Goal: Task Accomplishment & Management: Use online tool/utility

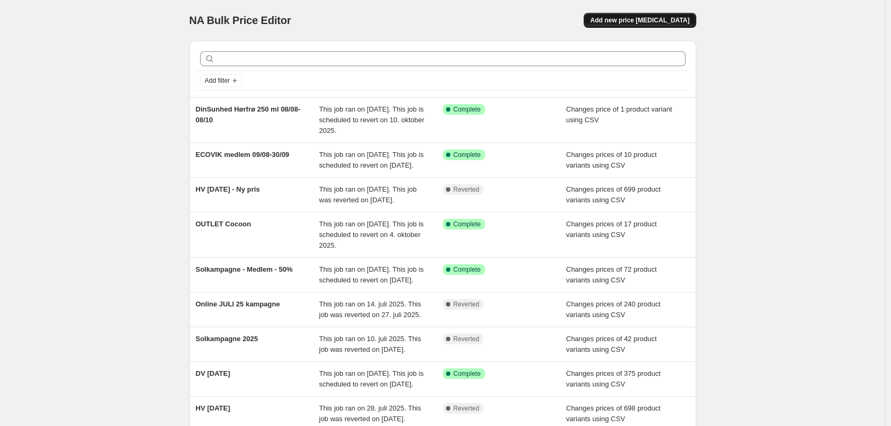
click at [651, 22] on span "Add new price [MEDICAL_DATA]" at bounding box center [639, 20] width 99 height 9
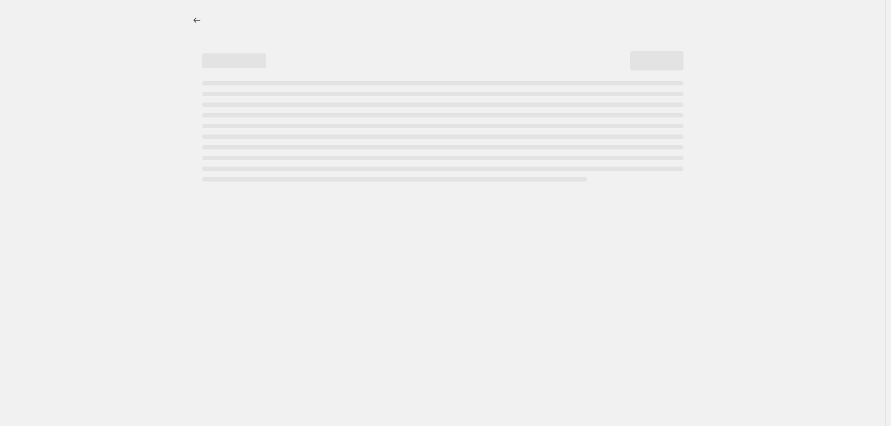
select select "percentage"
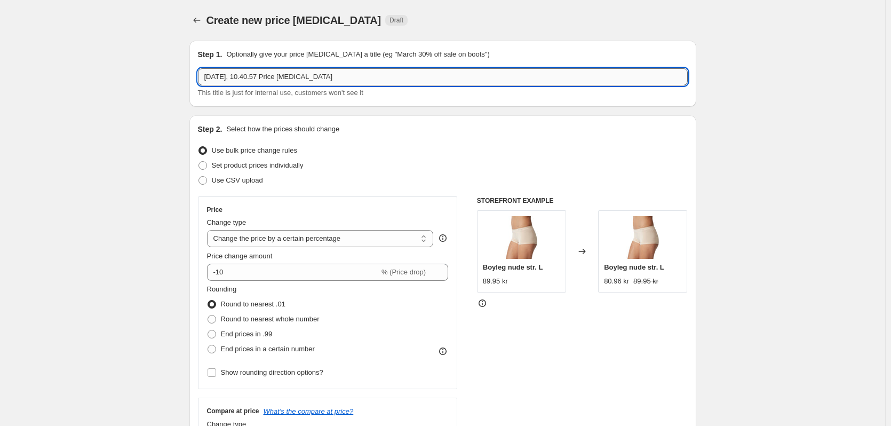
click at [263, 74] on input "[DATE], 10.40.57 Price [MEDICAL_DATA]" at bounding box center [443, 76] width 490 height 17
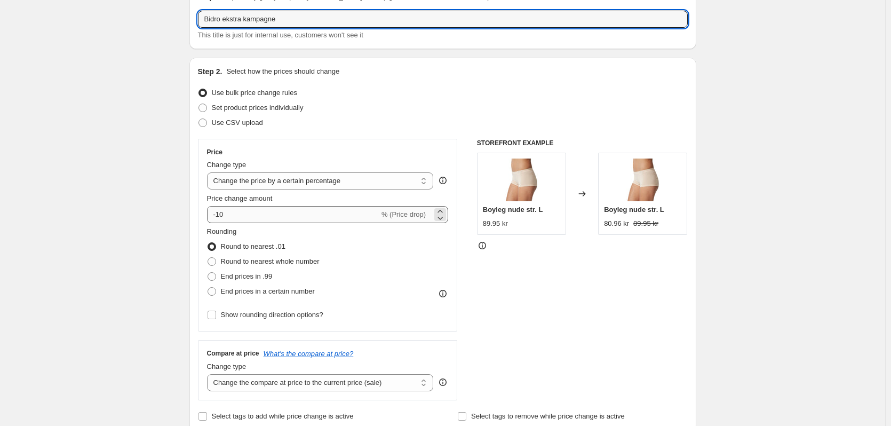
scroll to position [53, 0]
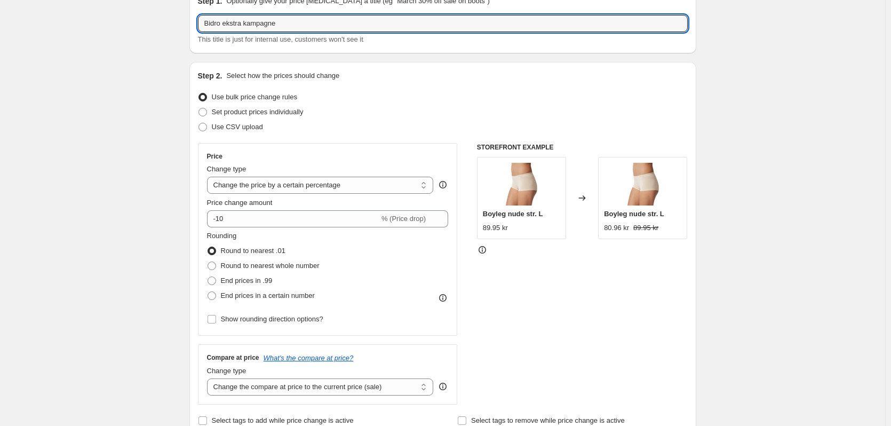
type input "Bidro ekstra kampagne"
click at [325, 170] on div "Change type" at bounding box center [320, 169] width 227 height 11
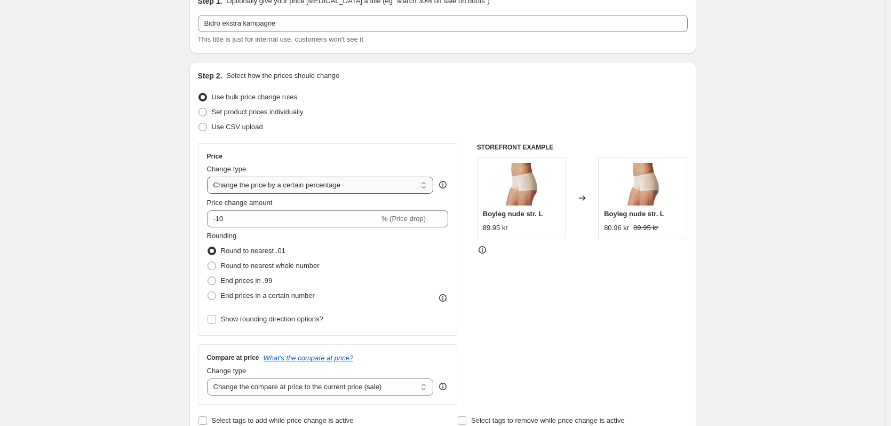
click at [326, 187] on select "Change the price to a certain amount Change the price by a certain amount Chang…" at bounding box center [320, 185] width 227 height 17
click at [297, 183] on select "Change the price to a certain amount Change the price by a certain amount Chang…" at bounding box center [320, 185] width 227 height 17
click at [209, 177] on select "Change the price to a certain amount Change the price by a certain amount Chang…" at bounding box center [320, 185] width 227 height 17
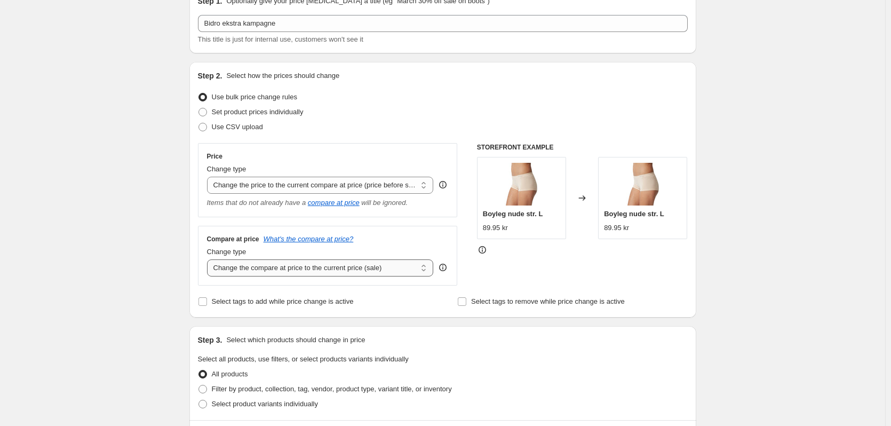
click at [261, 261] on select "Change the compare at price to the current price (sale) Change the compare at p…" at bounding box center [320, 267] width 227 height 17
click at [203, 237] on div "Compare at price What's the compare at price? Change type Change the compare at…" at bounding box center [328, 256] width 260 height 60
click at [499, 224] on div "89.95 kr" at bounding box center [495, 227] width 25 height 11
click at [311, 187] on select "Change the price to a certain amount Change the price by a certain amount Chang…" at bounding box center [320, 185] width 227 height 17
click at [209, 177] on select "Change the price to a certain amount Change the price by a certain amount Chang…" at bounding box center [320, 185] width 227 height 17
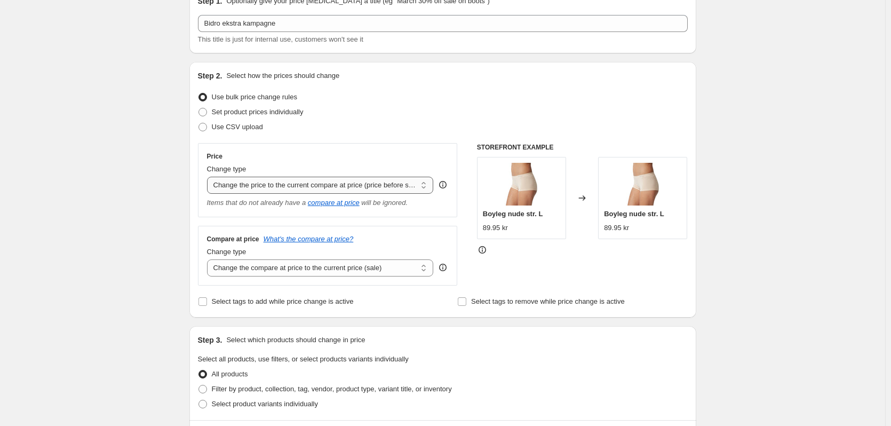
click at [392, 181] on select "Change the price to a certain amount Change the price by a certain amount Chang…" at bounding box center [320, 185] width 227 height 17
click at [209, 177] on select "Change the price to a certain amount Change the price by a certain amount Chang…" at bounding box center [320, 185] width 227 height 17
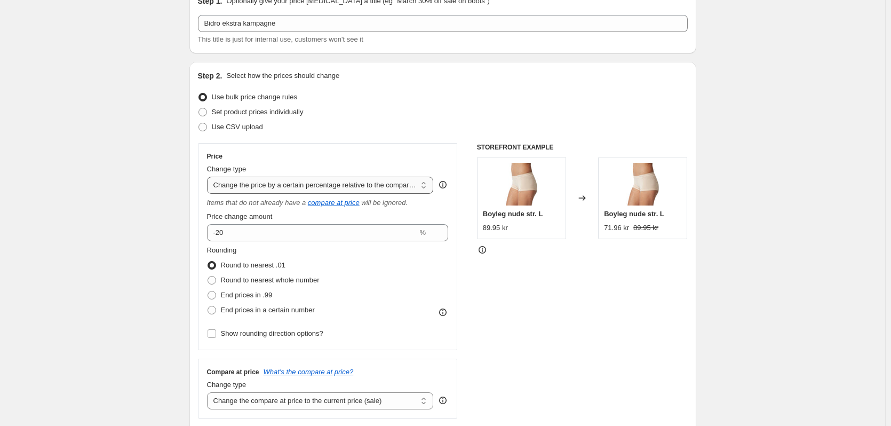
click at [401, 186] on select "Change the price to a certain amount Change the price by a certain amount Chang…" at bounding box center [320, 185] width 227 height 17
select select "bcap"
click at [209, 177] on select "Change the price to a certain amount Change the price by a certain amount Chang…" at bounding box center [320, 185] width 227 height 17
type input "-12.00"
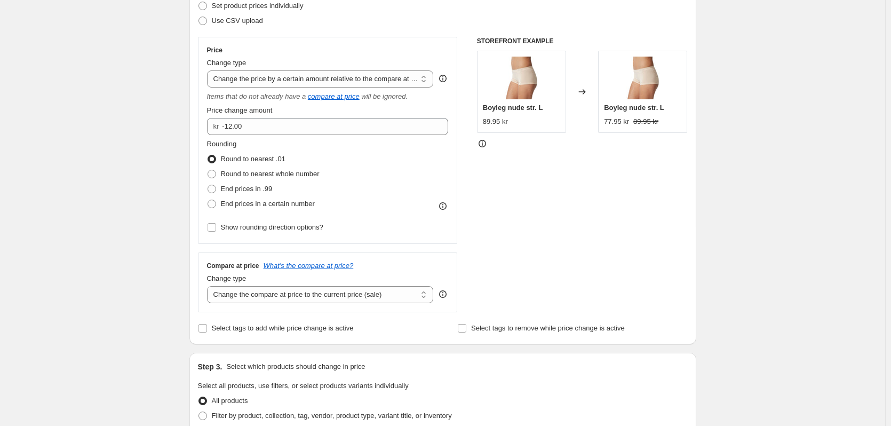
scroll to position [160, 0]
click at [270, 294] on select "Change the compare at price to the current price (sale) Change the compare at p…" at bounding box center [320, 293] width 227 height 17
click at [569, 230] on div "STOREFRONT EXAMPLE [PERSON_NAME] nude str. L 89.95 kr Changed to Boyleg nude st…" at bounding box center [582, 173] width 211 height 275
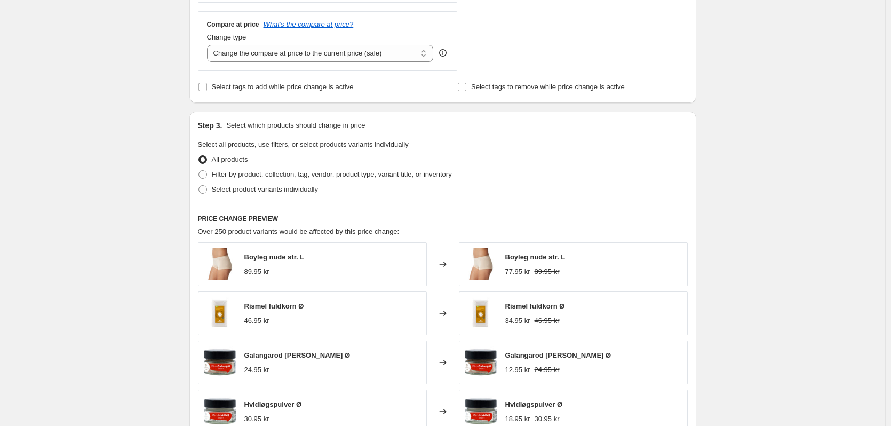
scroll to position [427, 0]
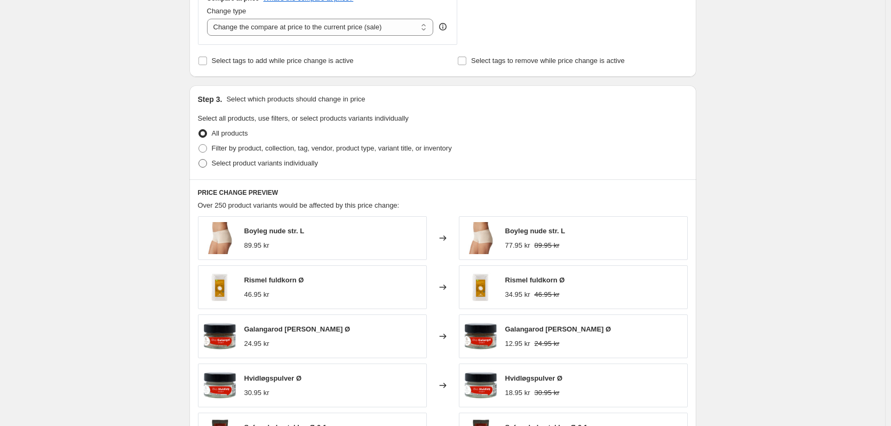
click at [258, 165] on span "Select product variants individually" at bounding box center [265, 163] width 106 height 8
click at [199, 159] on input "Select product variants individually" at bounding box center [198, 159] width 1 height 1
radio input "true"
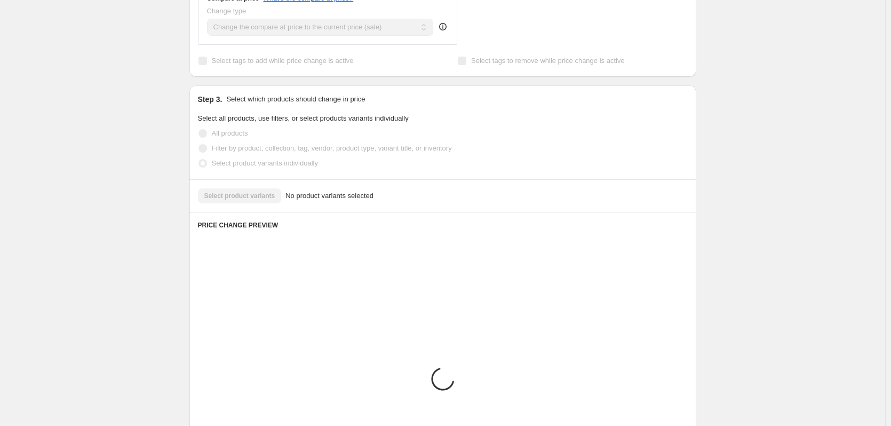
scroll to position [419, 0]
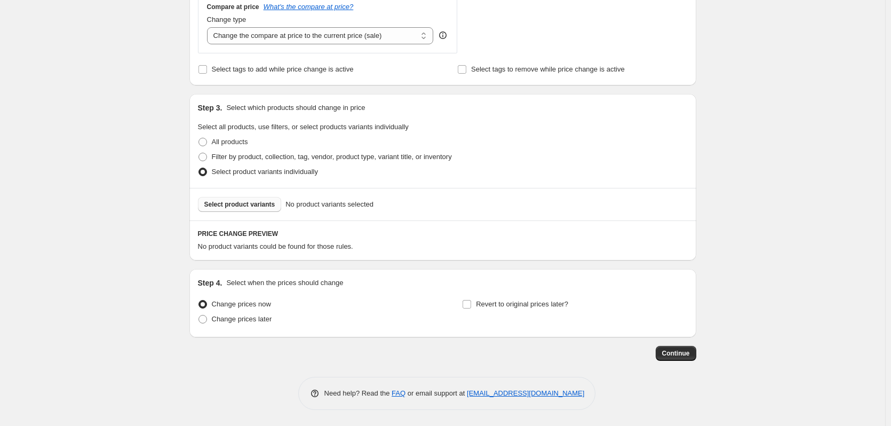
click at [259, 206] on span "Select product variants" at bounding box center [239, 204] width 71 height 9
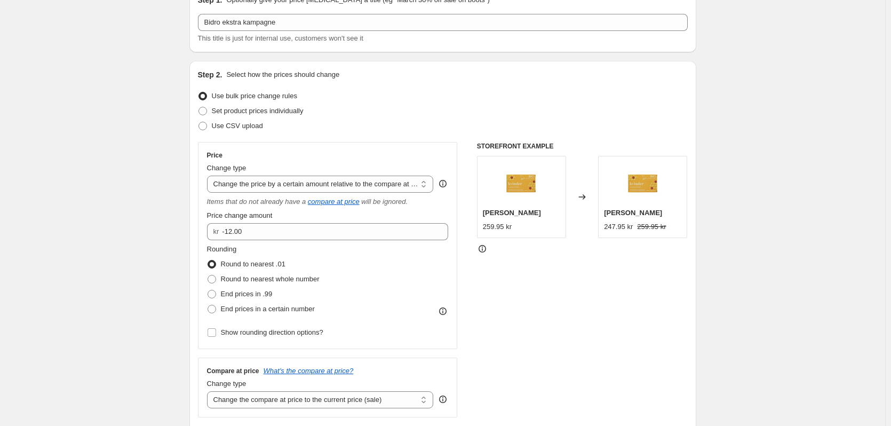
scroll to position [0, 0]
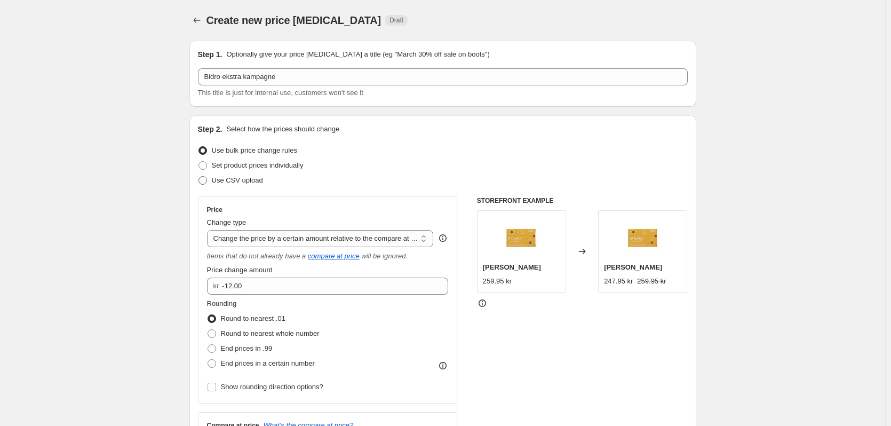
click at [254, 184] on span "Use CSV upload" at bounding box center [237, 180] width 51 height 8
click at [199, 177] on input "Use CSV upload" at bounding box center [198, 176] width 1 height 1
radio input "true"
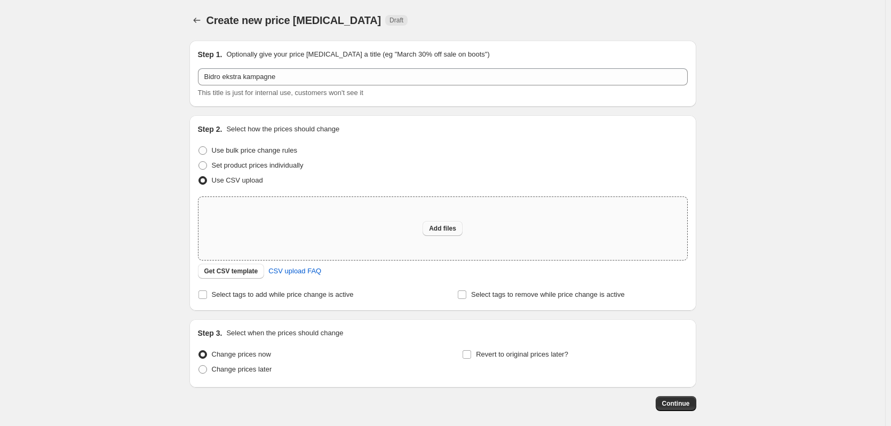
click at [447, 233] on button "Add files" at bounding box center [442, 228] width 40 height 15
type input "C:\fakepath\Bidro_tilbud.csv"
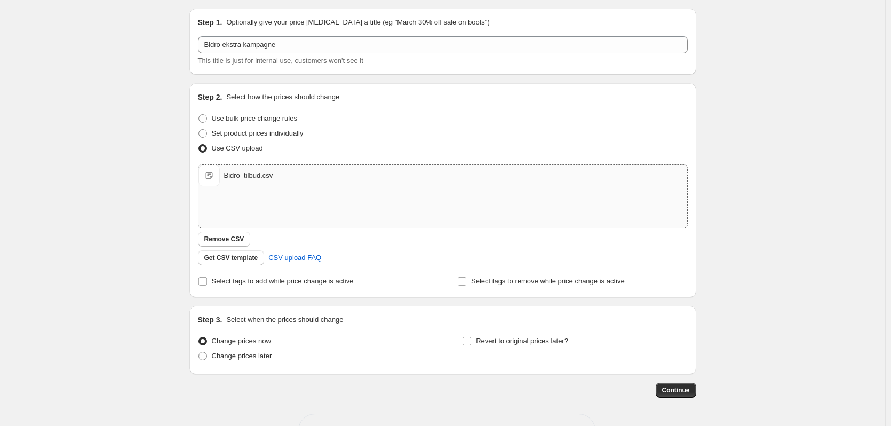
scroll to position [69, 0]
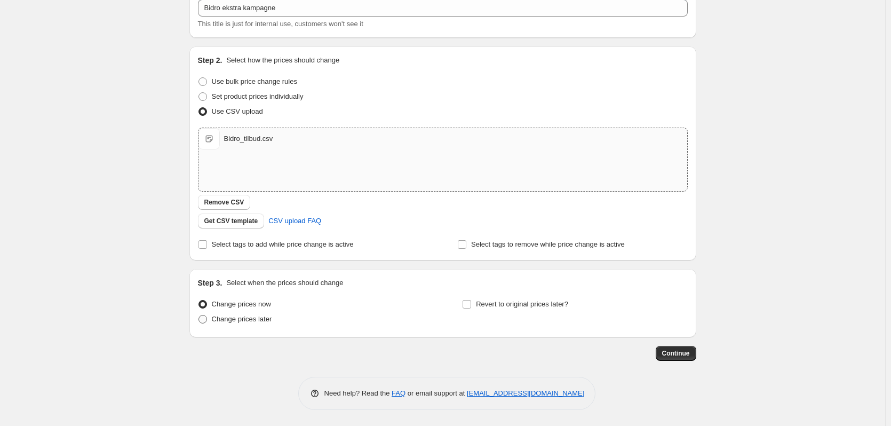
click at [227, 322] on span "Change prices later" at bounding box center [242, 319] width 60 height 8
click at [199, 315] on input "Change prices later" at bounding box center [198, 315] width 1 height 1
radio input "true"
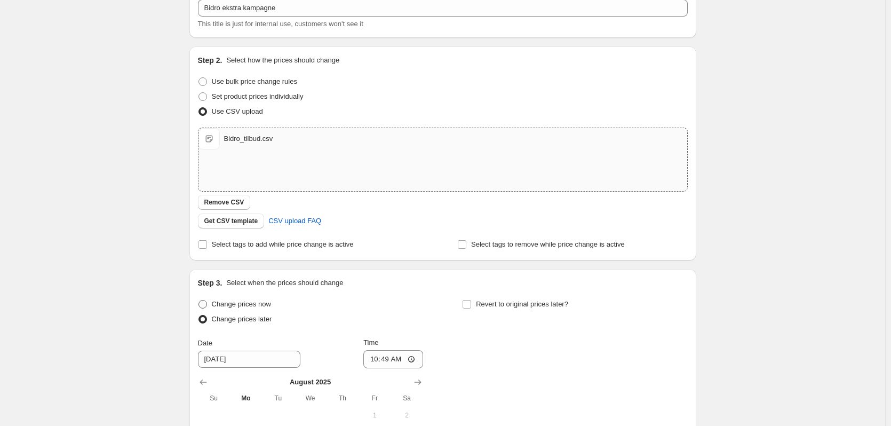
click at [227, 303] on span "Change prices now" at bounding box center [241, 304] width 59 height 8
click at [199, 300] on input "Change prices now" at bounding box center [198, 300] width 1 height 1
radio input "true"
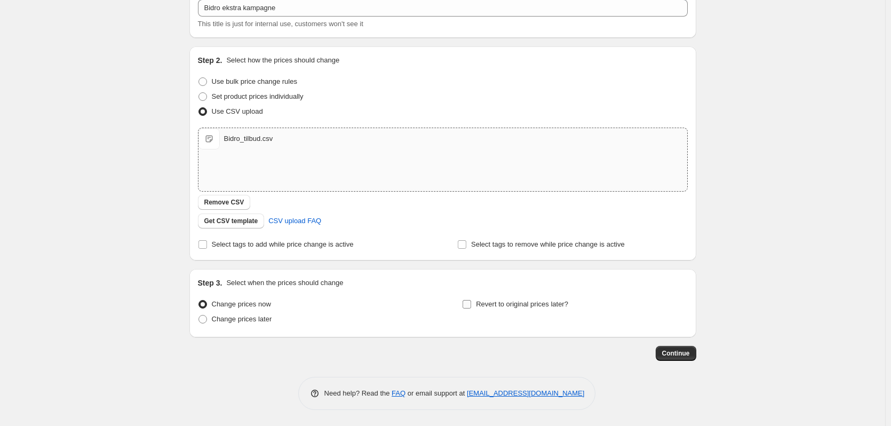
click at [507, 304] on span "Revert to original prices later?" at bounding box center [522, 304] width 92 height 8
click at [471, 304] on input "Revert to original prices later?" at bounding box center [466, 304] width 9 height 9
checkbox input "true"
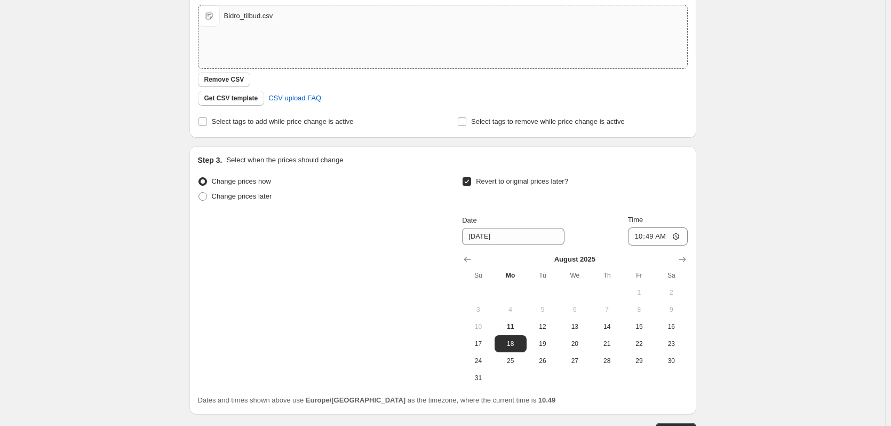
scroll to position [229, 0]
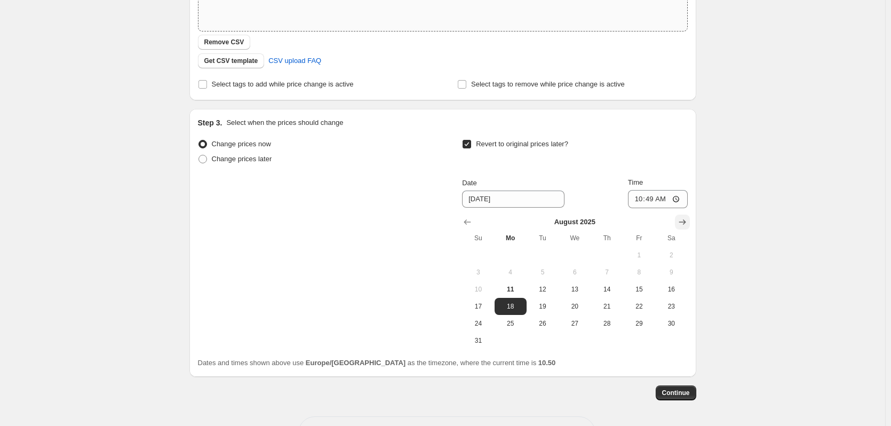
click at [680, 220] on icon "Show next month, September 2025" at bounding box center [682, 222] width 11 height 11
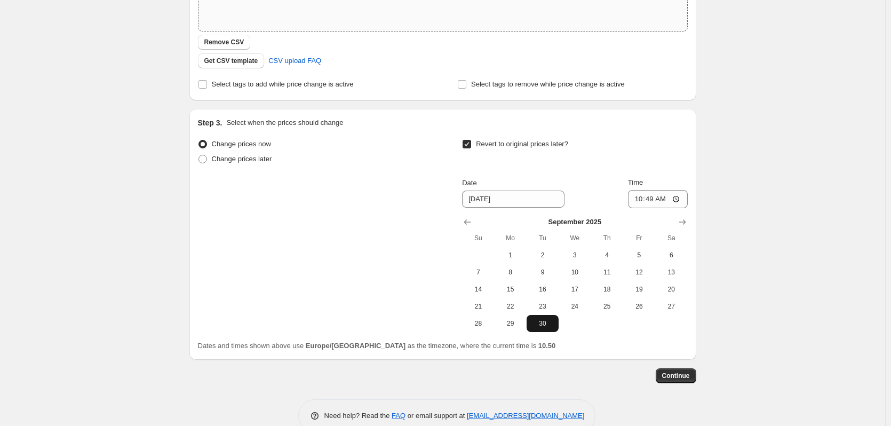
click at [535, 325] on span "30" at bounding box center [542, 323] width 23 height 9
type input "[DATE]"
click at [651, 195] on input "10:49" at bounding box center [658, 199] width 60 height 18
type input "23:59"
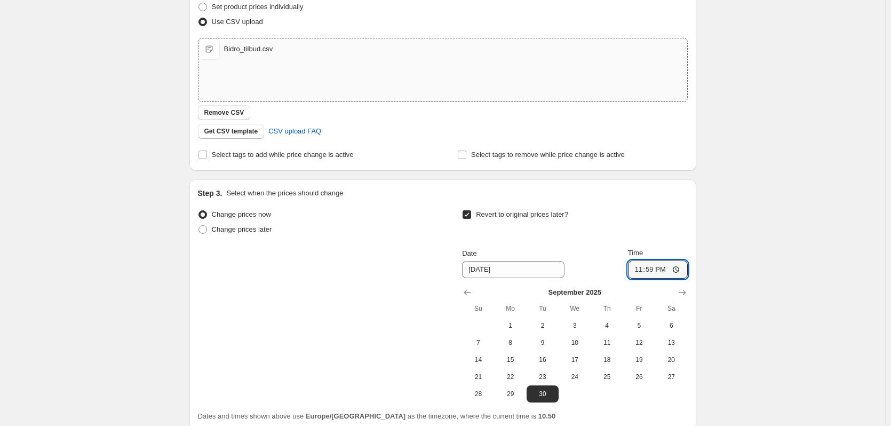
scroll to position [175, 0]
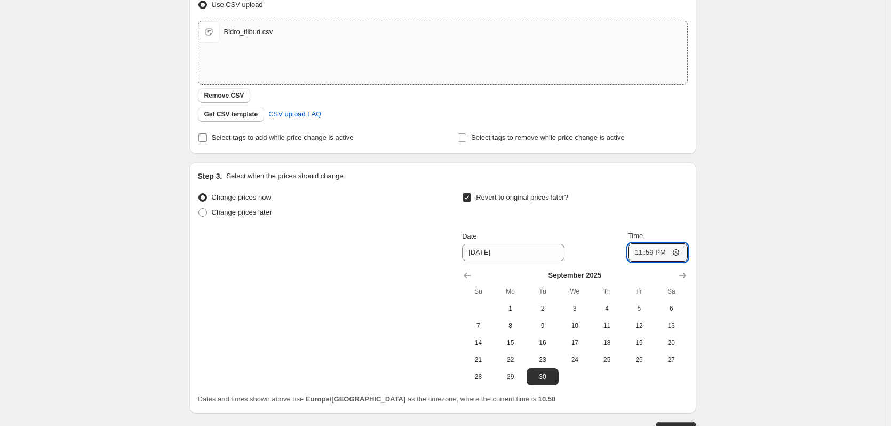
click at [292, 142] on span "Select tags to add while price change is active" at bounding box center [283, 137] width 142 height 11
click at [207, 142] on input "Select tags to add while price change is active" at bounding box center [202, 137] width 9 height 9
checkbox input "true"
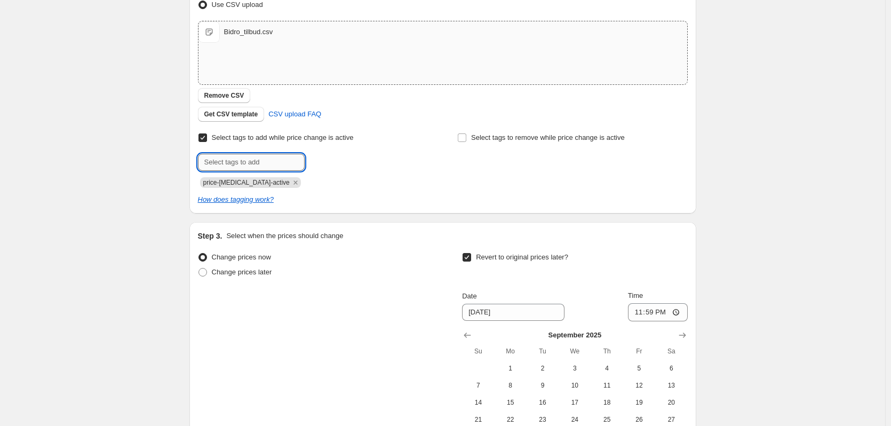
click at [269, 163] on input "text" at bounding box center [251, 162] width 107 height 17
type input "Tilbud"
click at [326, 158] on b "Add" at bounding box center [320, 160] width 12 height 7
click at [267, 161] on input "text" at bounding box center [251, 162] width 107 height 17
click at [327, 182] on icon "Remove Tilbud" at bounding box center [329, 182] width 4 height 4
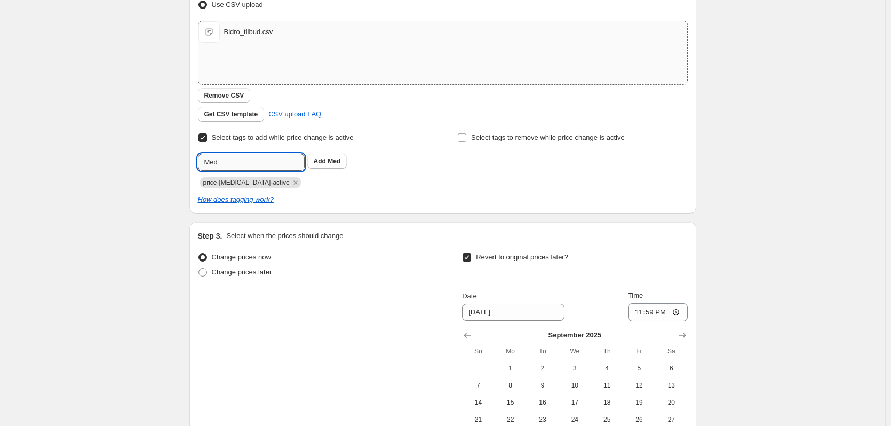
click at [236, 166] on input "Med" at bounding box center [251, 162] width 107 height 17
type input "M"
type input "medlemspris"
click at [353, 156] on button "Add medlemspris" at bounding box center [340, 161] width 67 height 15
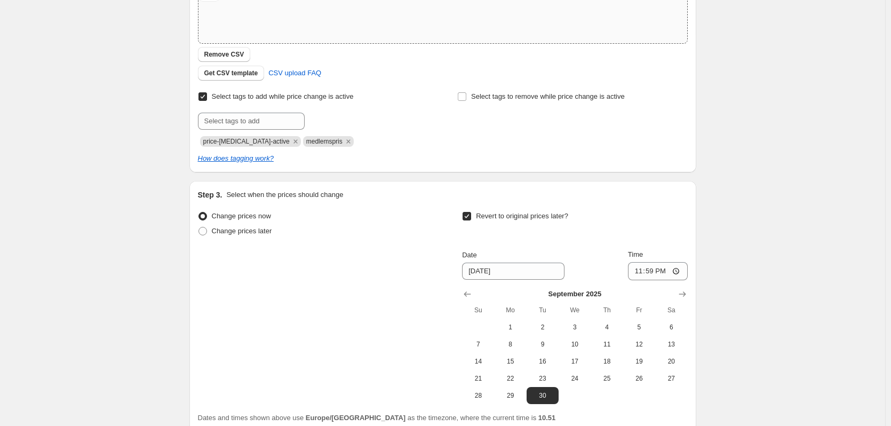
scroll to position [0, 0]
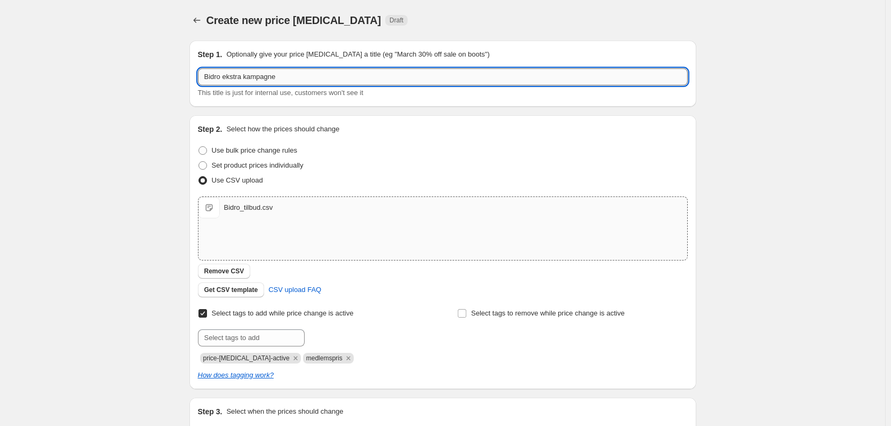
click at [315, 76] on input "Bidro ekstra kampagne" at bounding box center [443, 76] width 490 height 17
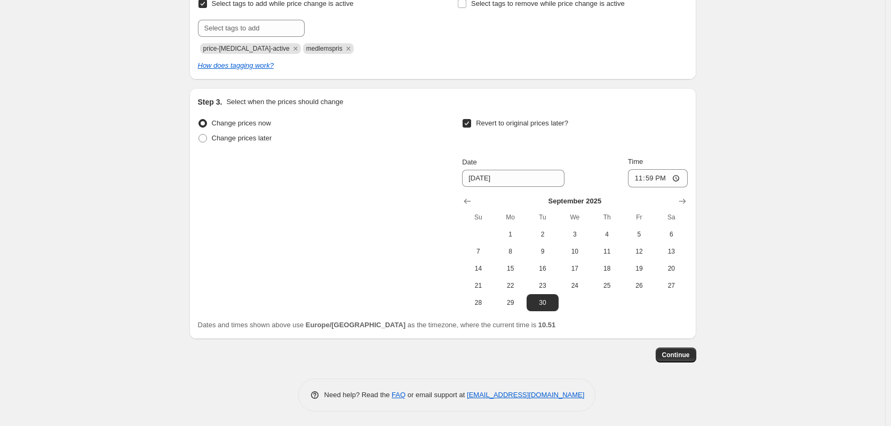
scroll to position [311, 0]
type input "Bidro ekstra kampagne"
click at [681, 354] on span "Continue" at bounding box center [676, 353] width 28 height 9
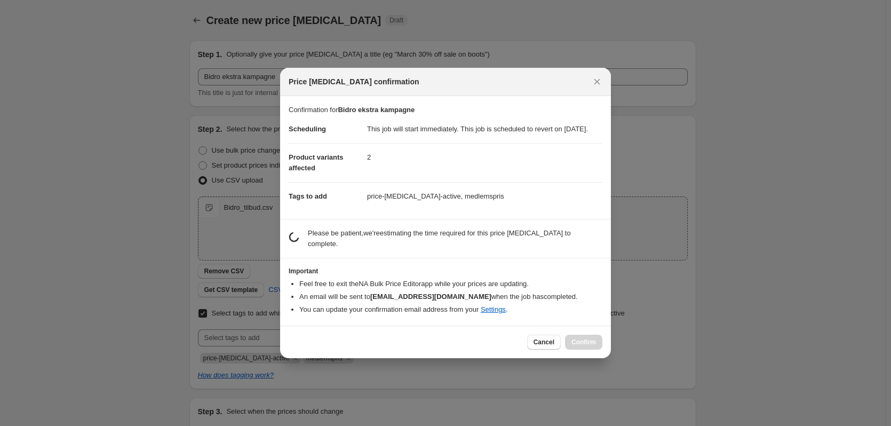
scroll to position [0, 0]
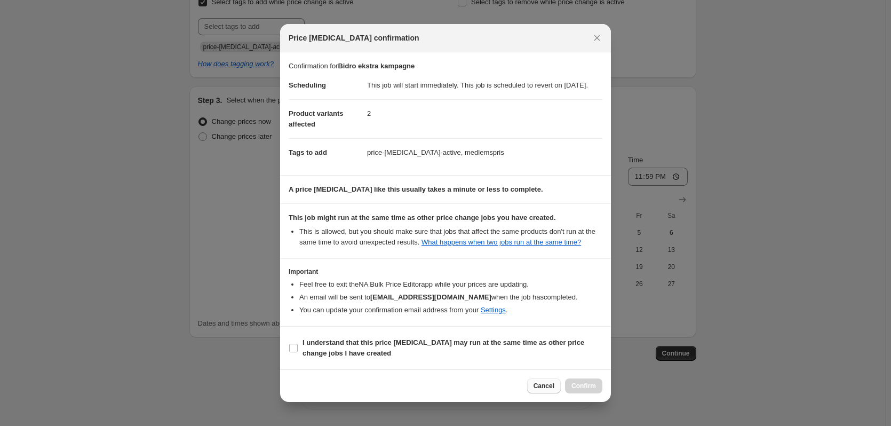
click at [552, 390] on span "Cancel" at bounding box center [543, 385] width 21 height 9
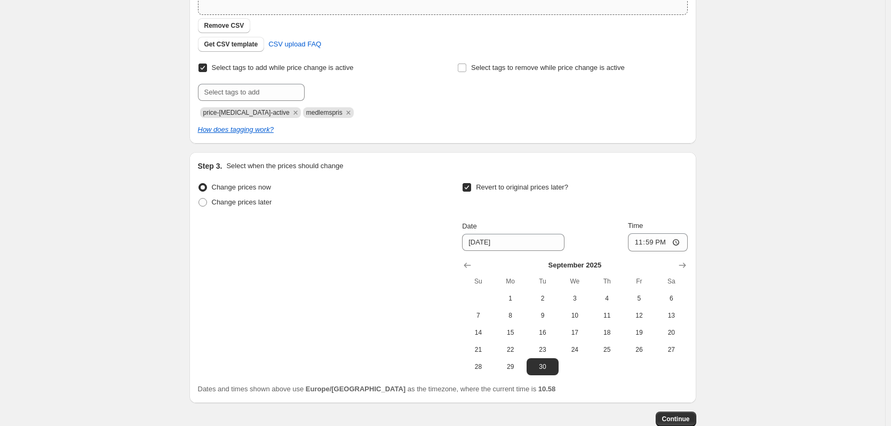
scroll to position [311, 0]
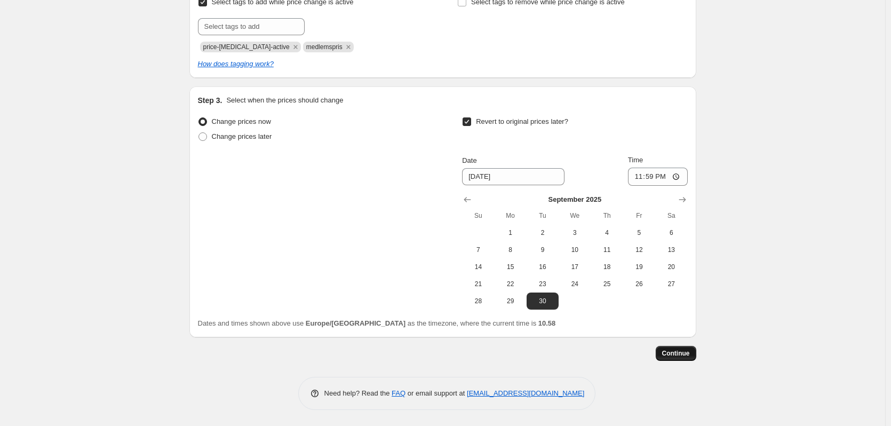
click at [689, 354] on span "Continue" at bounding box center [676, 353] width 28 height 9
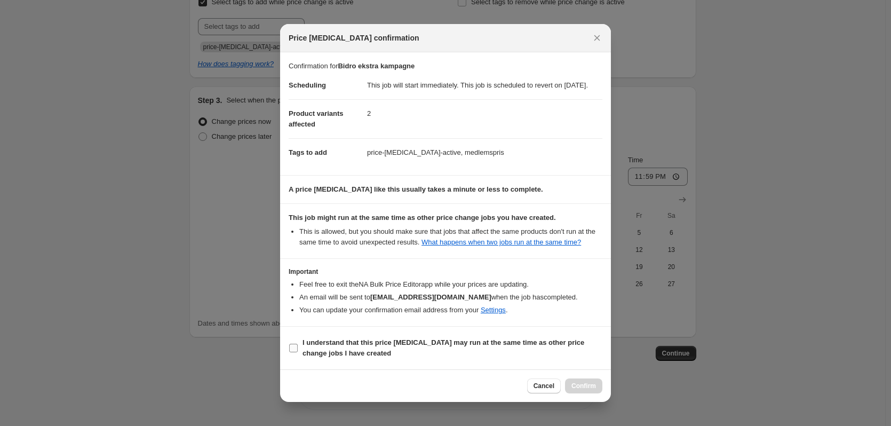
click at [346, 348] on b "I understand that this price [MEDICAL_DATA] may run at the same time as other p…" at bounding box center [443, 347] width 282 height 19
click at [298, 348] on input "I understand that this price [MEDICAL_DATA] may run at the same time as other p…" at bounding box center [293, 347] width 9 height 9
checkbox input "true"
click at [593, 390] on span "Confirm" at bounding box center [583, 385] width 25 height 9
type input "Bidro ekstra kampagne"
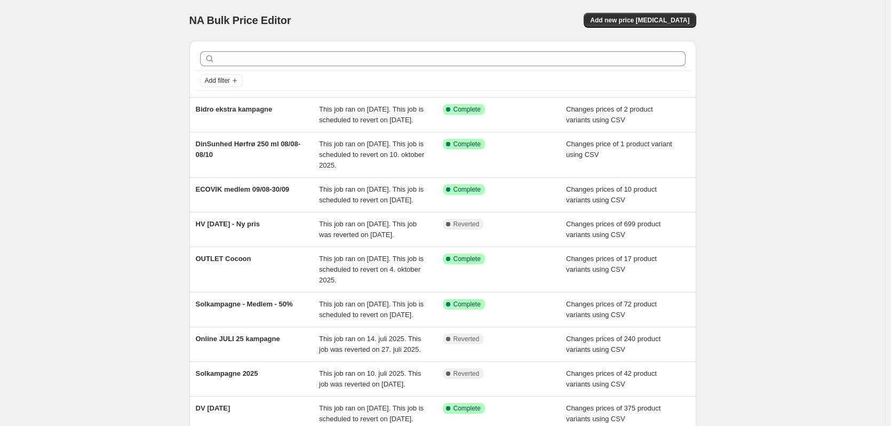
drag, startPoint x: 134, startPoint y: 121, endPoint x: 144, endPoint y: 116, distance: 11.2
click at [133, 121] on div "NA Bulk Price Editor. This page is ready NA Bulk Price Editor Add new price [ME…" at bounding box center [442, 285] width 885 height 571
click at [645, 17] on span "Add new price [MEDICAL_DATA]" at bounding box center [639, 20] width 99 height 9
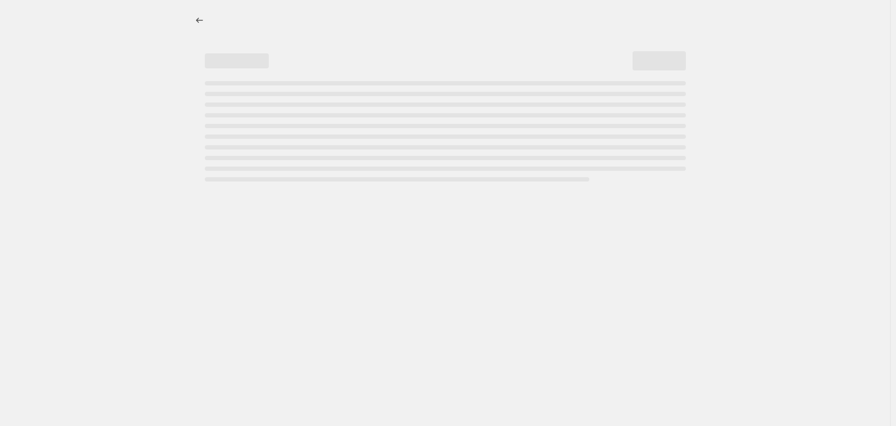
select select "percentage"
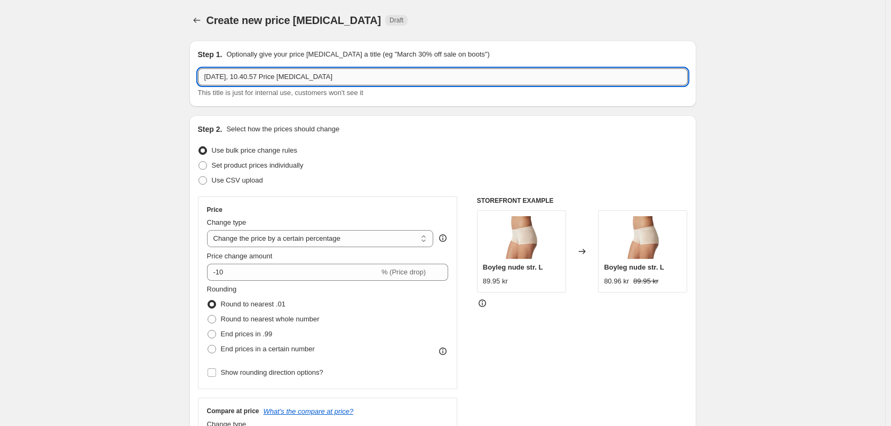
click at [269, 77] on input "[DATE], 10.40.57 Price [MEDICAL_DATA]" at bounding box center [443, 76] width 490 height 17
type input "[PERSON_NAME]"
click at [237, 180] on span "Use CSV upload" at bounding box center [237, 180] width 51 height 8
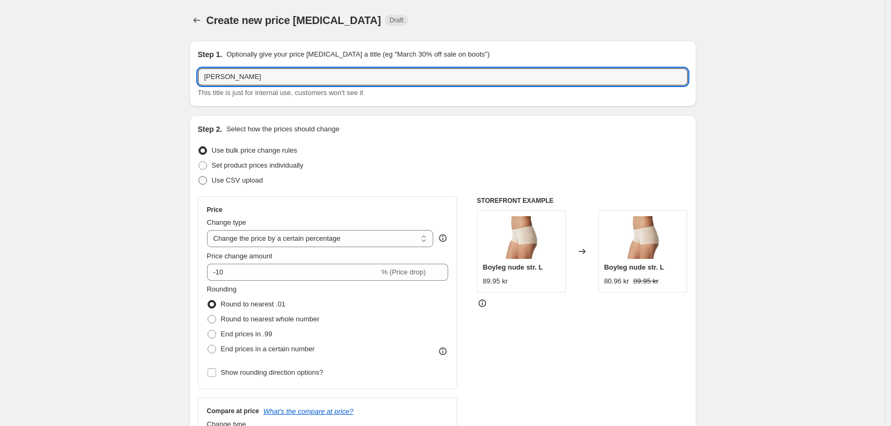
click at [199, 177] on input "Use CSV upload" at bounding box center [198, 176] width 1 height 1
radio input "true"
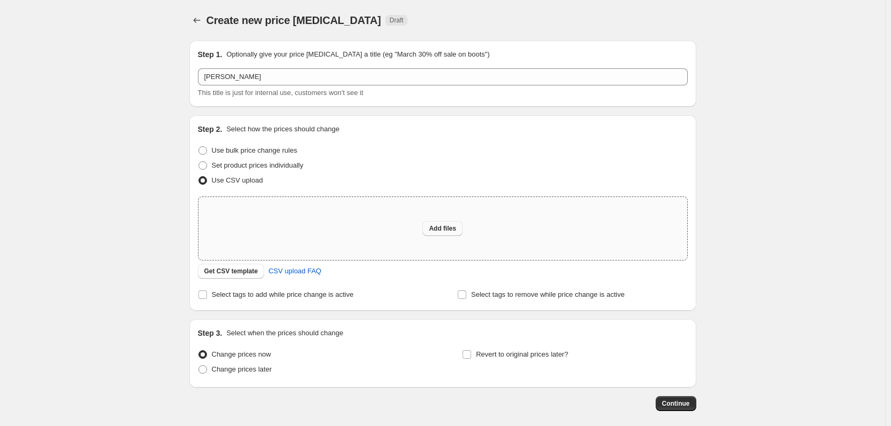
click at [434, 230] on span "Add files" at bounding box center [442, 228] width 27 height 9
type input "C:\fakepath\[PERSON_NAME].csv"
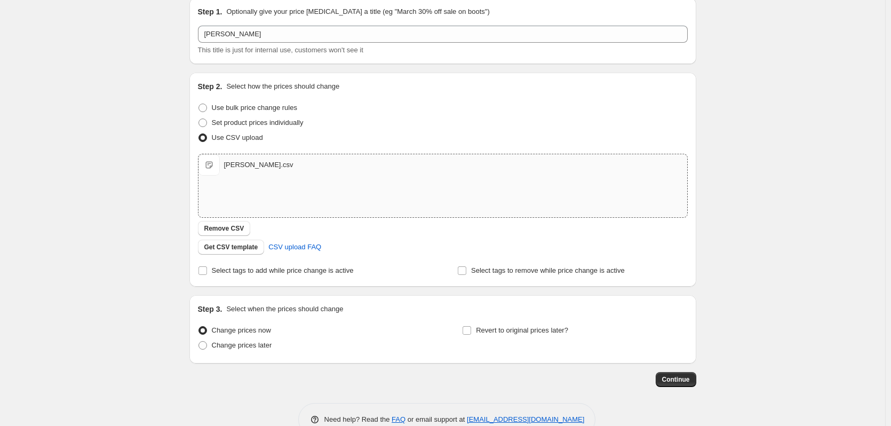
scroll to position [69, 0]
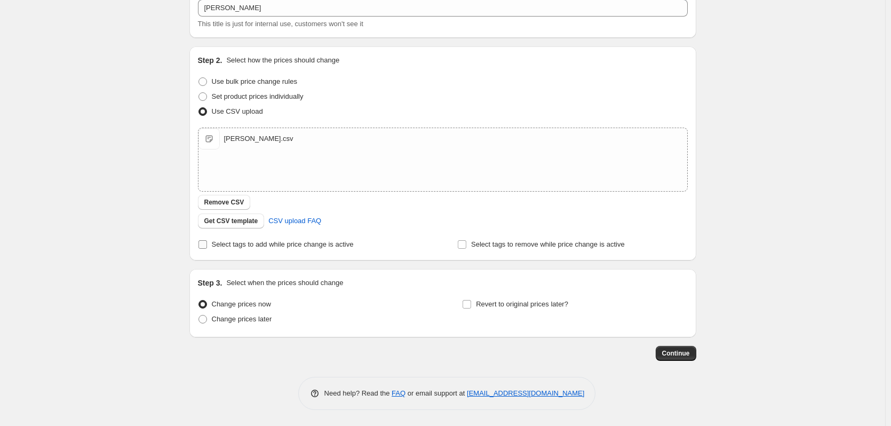
click at [227, 244] on span "Select tags to add while price change is active" at bounding box center [283, 244] width 142 height 8
click at [207, 244] on input "Select tags to add while price change is active" at bounding box center [202, 244] width 9 height 9
checkbox input "true"
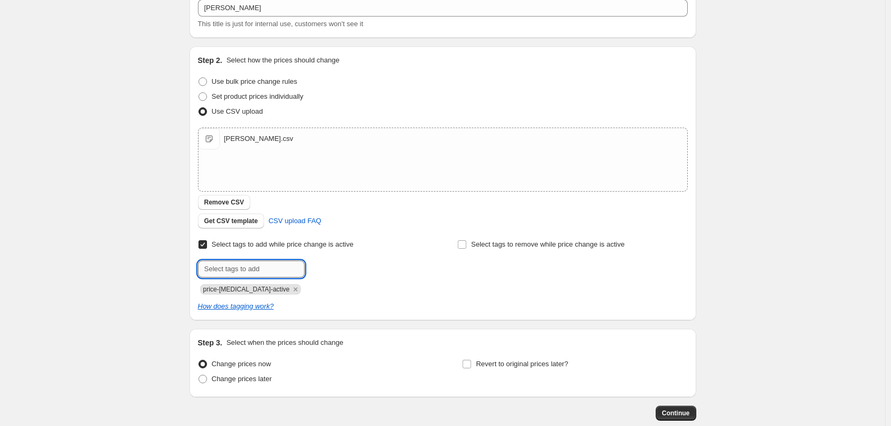
click at [238, 277] on input "text" at bounding box center [251, 268] width 107 height 17
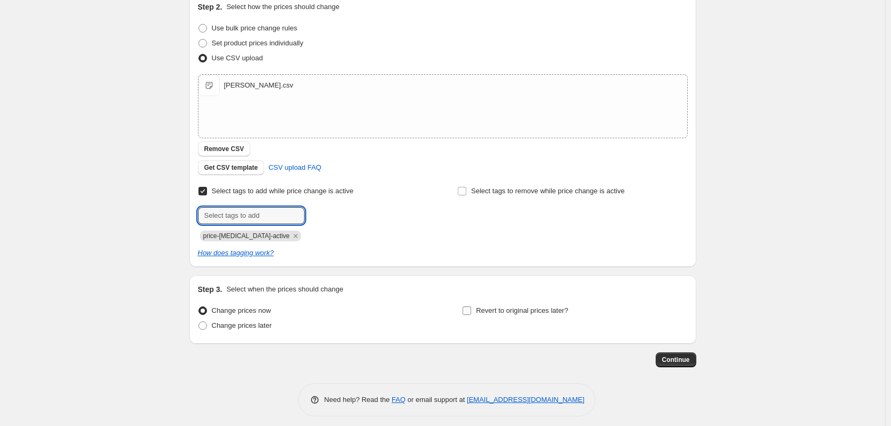
click at [508, 313] on span "Revert to original prices later?" at bounding box center [522, 310] width 92 height 8
click at [471, 313] on input "Revert to original prices later?" at bounding box center [466, 310] width 9 height 9
checkbox input "true"
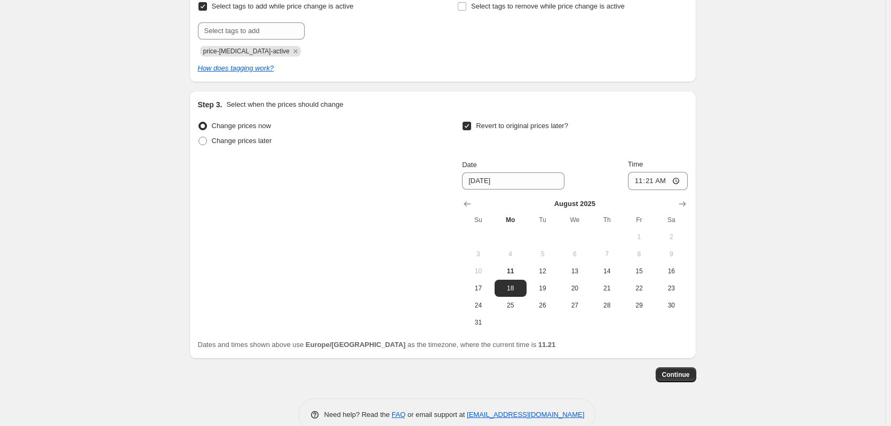
scroll to position [328, 0]
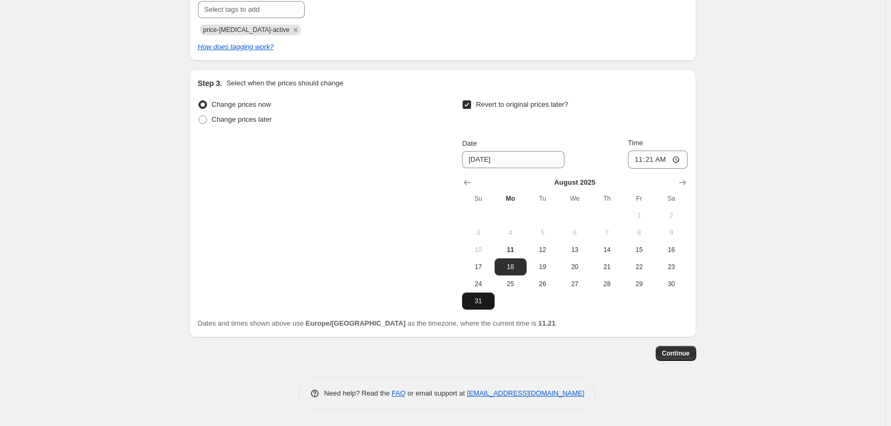
click at [480, 300] on span "31" at bounding box center [477, 301] width 23 height 9
type input "[DATE]"
click at [654, 161] on input "11:21" at bounding box center [658, 159] width 60 height 18
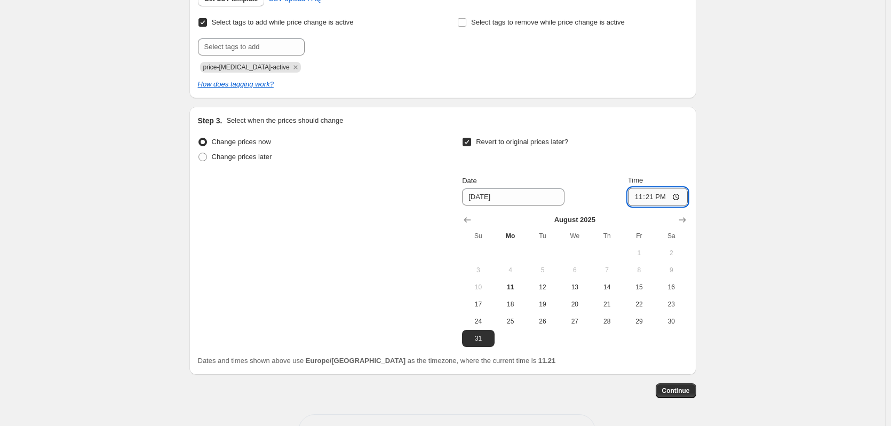
scroll to position [275, 0]
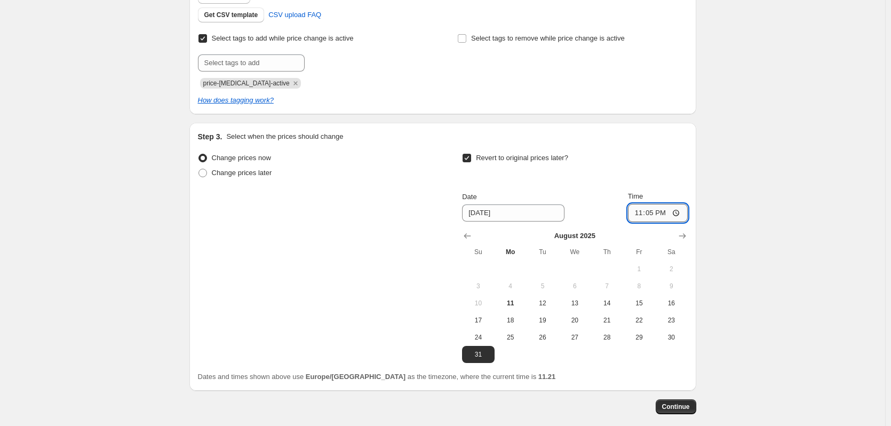
type input "23:59"
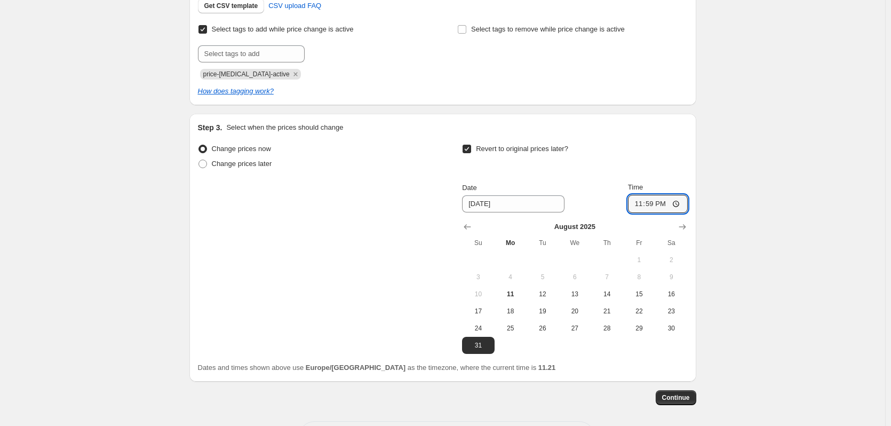
scroll to position [328, 0]
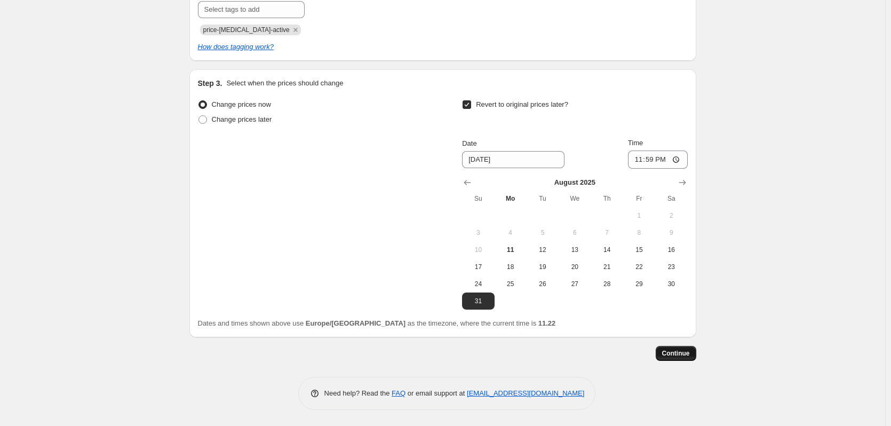
click at [677, 350] on span "Continue" at bounding box center [676, 353] width 28 height 9
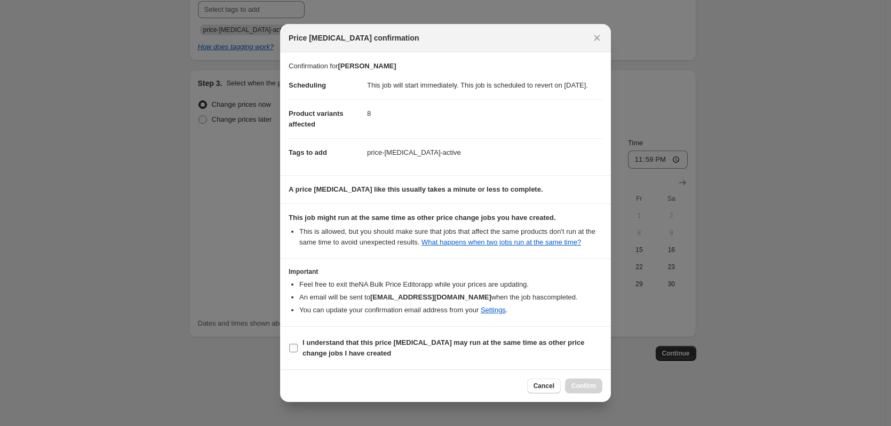
click at [380, 346] on b "I understand that this price [MEDICAL_DATA] may run at the same time as other p…" at bounding box center [443, 347] width 282 height 19
click at [298, 346] on input "I understand that this price [MEDICAL_DATA] may run at the same time as other p…" at bounding box center [293, 347] width 9 height 9
checkbox input "true"
click at [579, 390] on span "Confirm" at bounding box center [583, 385] width 25 height 9
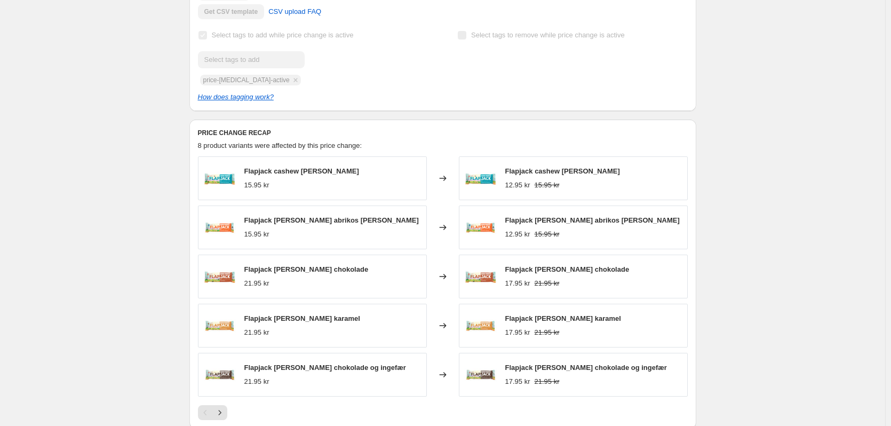
scroll to position [480, 0]
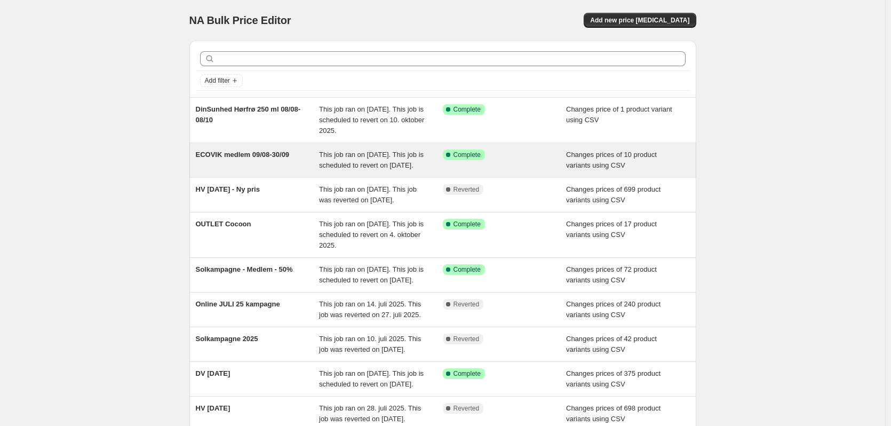
click at [274, 154] on span "ECOVIK medlem 09/08-30/09" at bounding box center [243, 154] width 94 height 8
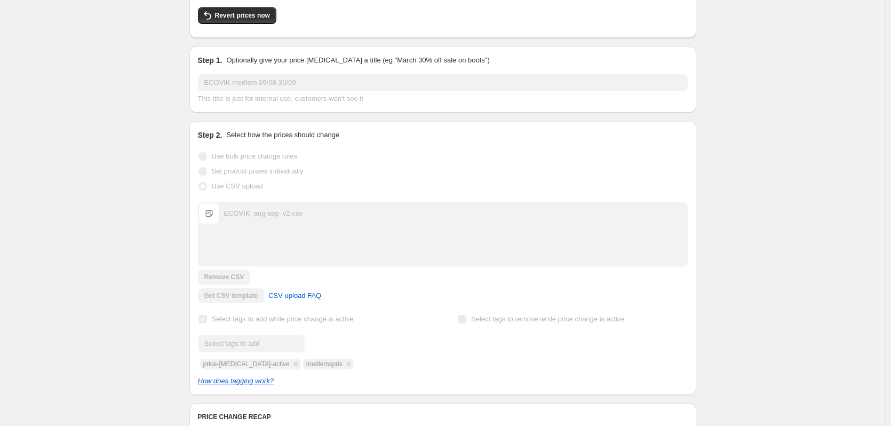
scroll to position [107, 0]
